Goal: Task Accomplishment & Management: Manage account settings

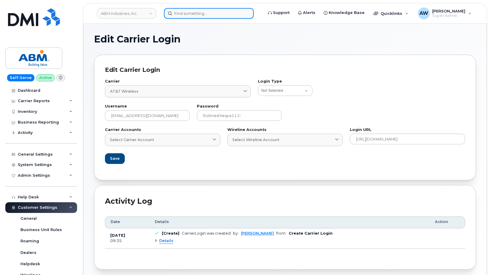
click at [197, 11] on input at bounding box center [209, 13] width 90 height 11
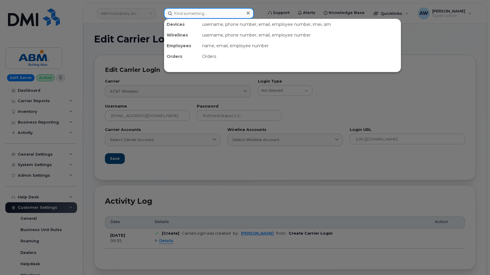
paste input "2028553633"
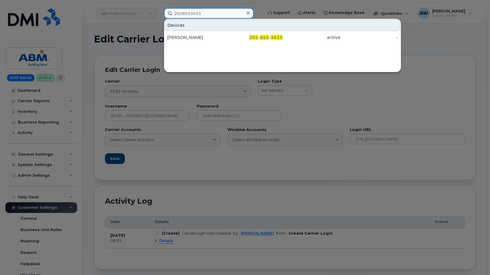
type input "2028553633"
click at [246, 13] on div at bounding box center [248, 13] width 9 height 9
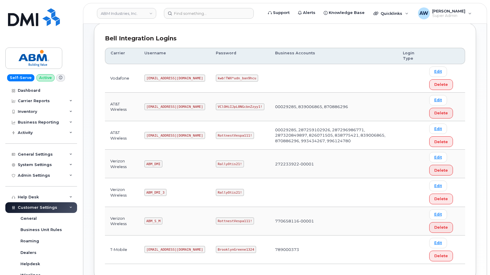
scroll to position [89, 0]
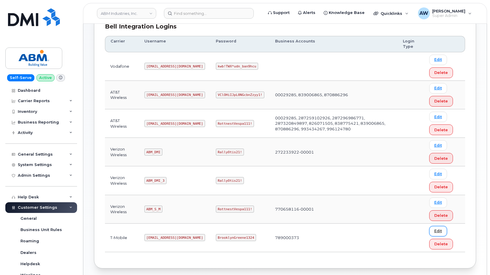
click at [436, 230] on link "Edit" at bounding box center [438, 231] width 18 height 10
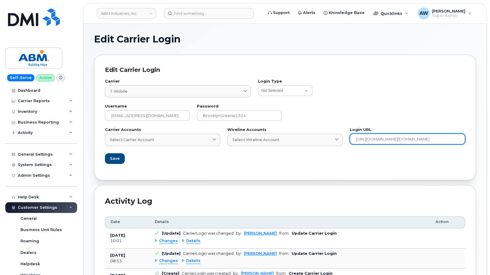
click at [369, 140] on input "[URL][DOMAIN_NAME][DOMAIN_NAME]" at bounding box center [407, 138] width 115 height 11
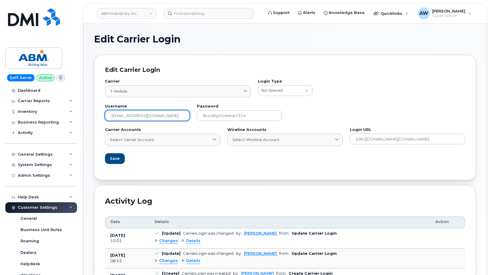
click at [161, 115] on input "[EMAIL_ADDRESS][DOMAIN_NAME]" at bounding box center [147, 115] width 85 height 11
type input "c"
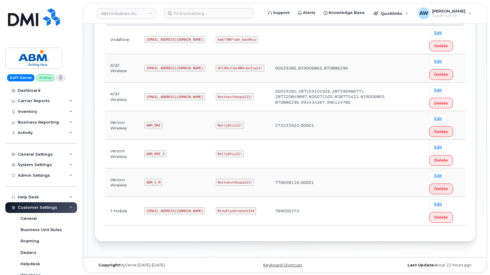
scroll to position [117, 0]
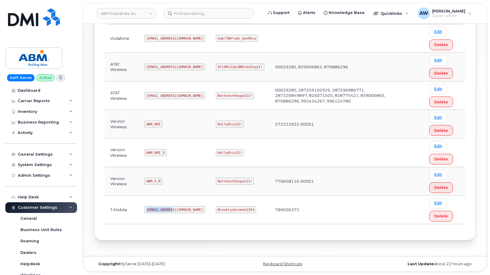
drag, startPoint x: 146, startPoint y: 210, endPoint x: 171, endPoint y: 210, distance: 24.9
click at [171, 210] on code "[EMAIL_ADDRESS][DOMAIN_NAME]" at bounding box center [174, 209] width 61 height 7
copy code "[EMAIL_ADDRESS][DOMAIN_NAME]"
drag, startPoint x: 197, startPoint y: 209, endPoint x: 231, endPoint y: 208, distance: 33.5
click at [231, 208] on code "BrooklynGreene1324" at bounding box center [236, 209] width 40 height 7
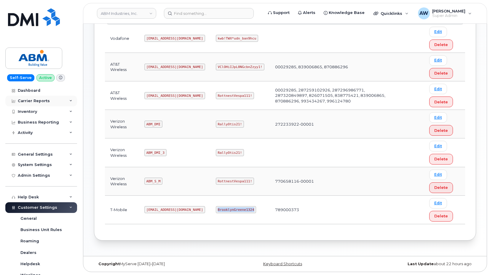
copy code "BrooklynGreene1324"
